Goal: Find specific page/section: Find specific page/section

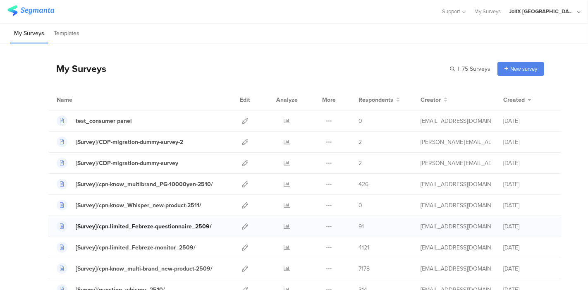
scroll to position [46, 0]
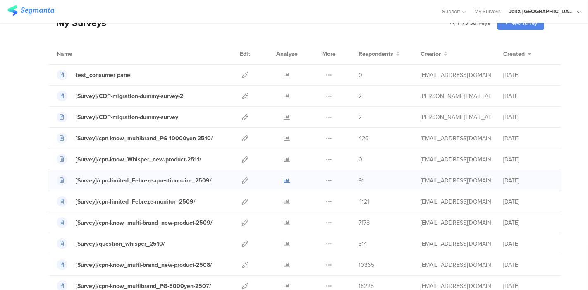
click at [284, 180] on icon at bounding box center [287, 180] width 6 height 6
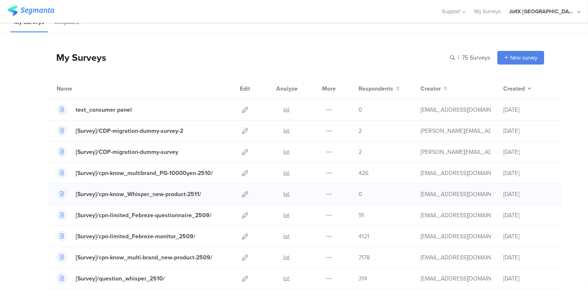
scroll to position [0, 0]
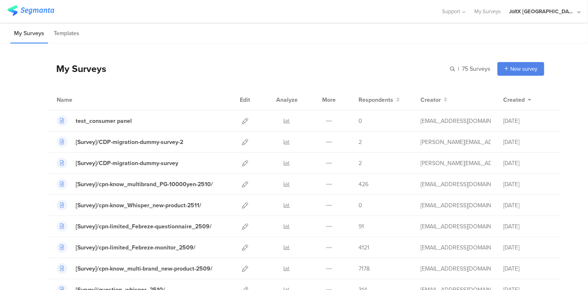
click at [308, 56] on div "My Surveys | 75 Surveys New survey Start from scratch Choose from templates" at bounding box center [296, 68] width 496 height 33
click at [350, 42] on div "My Surveys Templates" at bounding box center [294, 33] width 588 height 21
drag, startPoint x: 284, startPoint y: 279, endPoint x: 374, endPoint y: 27, distance: 267.3
click at [374, 27] on div "My Surveys Templates" at bounding box center [294, 33] width 588 height 21
